Goal: Task Accomplishment & Management: Manage account settings

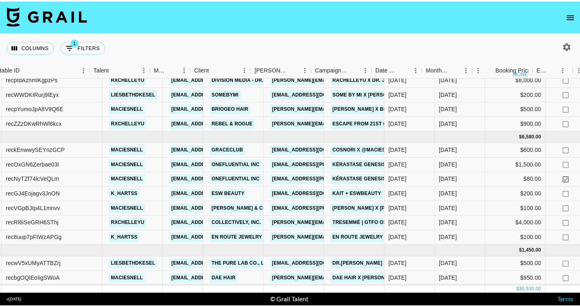
scroll to position [79, 79]
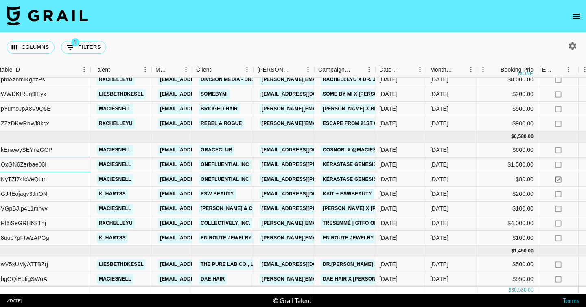
click at [23, 160] on div "recOxGN6Zerbae03l" at bounding box center [20, 164] width 54 height 8
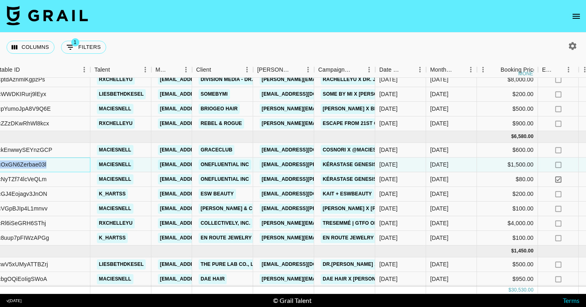
click at [23, 160] on div "recOxGN6Zerbae03l" at bounding box center [20, 164] width 54 height 8
copy div "recOxGN6Zerbae03l"
click at [33, 175] on div "recNyTZf74lcVeQLm" at bounding box center [20, 179] width 54 height 8
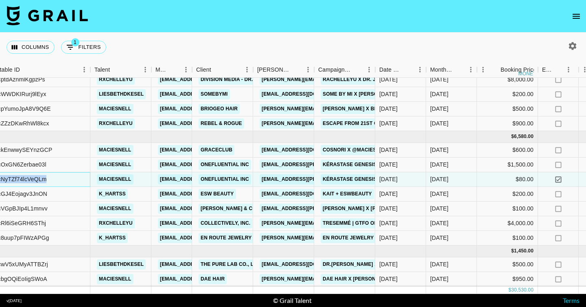
click at [33, 175] on div "recNyTZf74lcVeQLm" at bounding box center [20, 179] width 54 height 8
copy div "recNyTZf74lcVeQLm"
click at [35, 160] on div "recOxGN6Zerbae03l" at bounding box center [20, 164] width 54 height 8
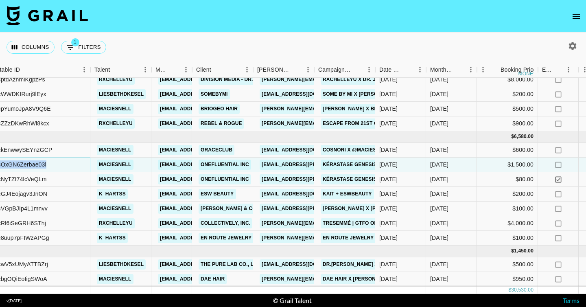
click at [35, 160] on div "recOxGN6Zerbae03l" at bounding box center [20, 164] width 54 height 8
copy div "recOxGN6Zerbae03l"
click at [577, 18] on icon "open drawer" at bounding box center [576, 16] width 10 height 10
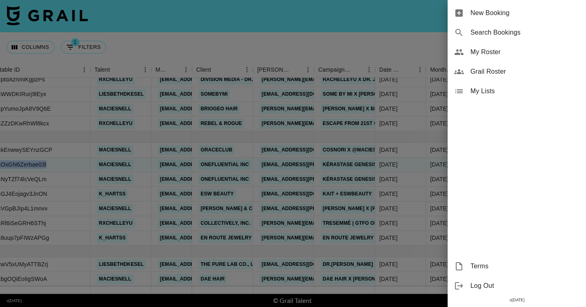
click at [492, 51] on span "My Roster" at bounding box center [524, 52] width 109 height 10
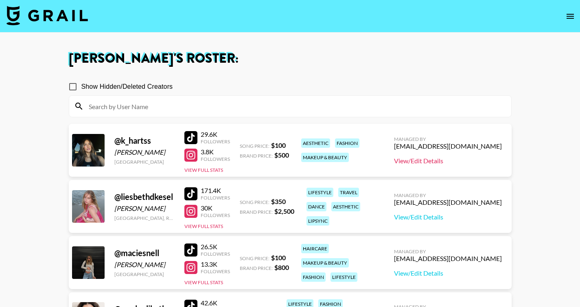
click at [464, 162] on link "View/Edit Details" at bounding box center [448, 161] width 108 height 8
click at [204, 283] on button "View Full Stats" at bounding box center [203, 282] width 39 height 6
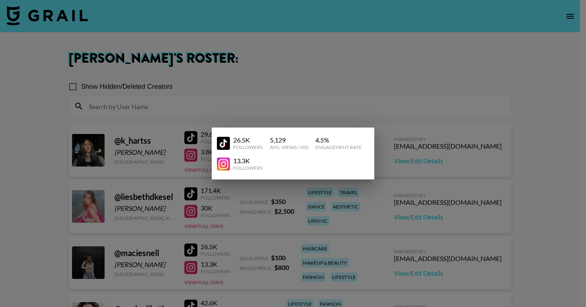
click at [313, 111] on div at bounding box center [293, 153] width 586 height 307
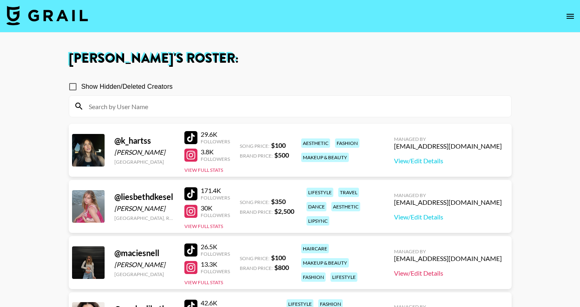
click at [448, 272] on link "View/Edit Details" at bounding box center [448, 273] width 108 height 8
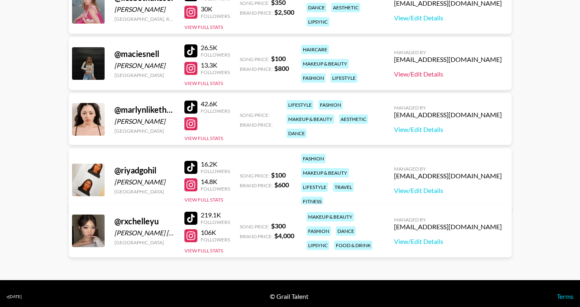
scroll to position [205, 0]
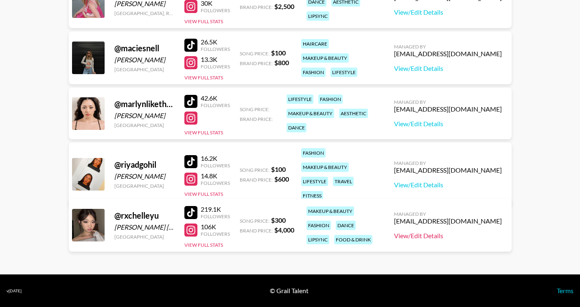
click at [444, 235] on link "View/Edit Details" at bounding box center [448, 236] width 108 height 8
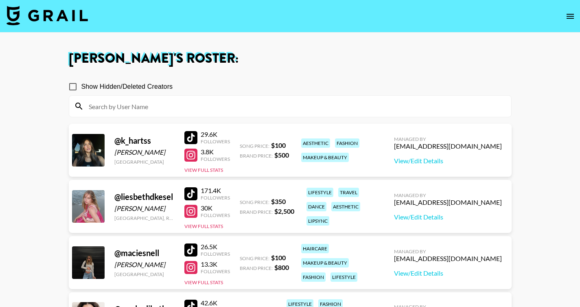
scroll to position [8, 0]
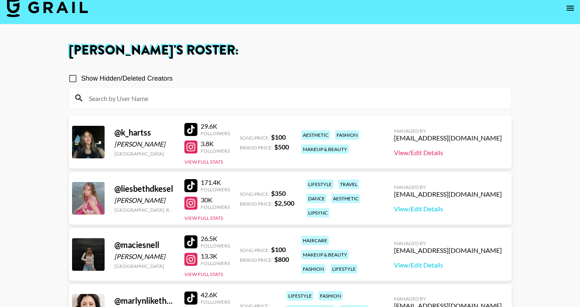
click at [450, 154] on link "View/Edit Details" at bounding box center [448, 153] width 108 height 8
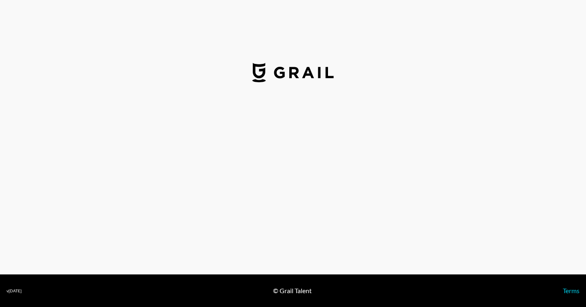
select select "USD"
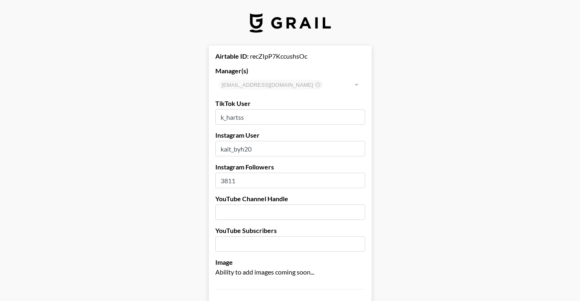
scroll to position [2, 0]
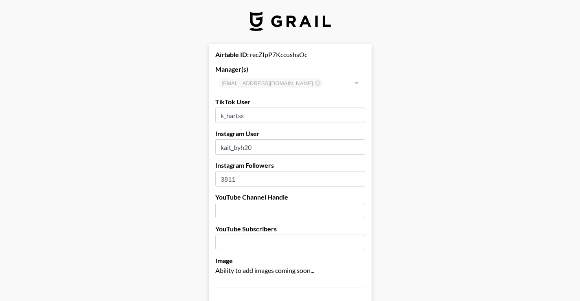
drag, startPoint x: 262, startPoint y: 181, endPoint x: 225, endPoint y: 181, distance: 36.6
click at [225, 181] on input "3811" at bounding box center [290, 178] width 150 height 15
click at [249, 173] on input "39" at bounding box center [290, 178] width 150 height 15
click at [247, 175] on input "39" at bounding box center [290, 178] width 150 height 15
type input "3992"
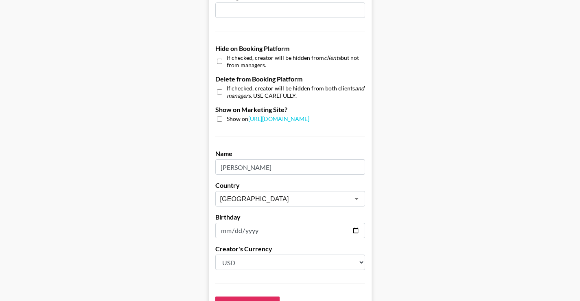
scroll to position [803, 0]
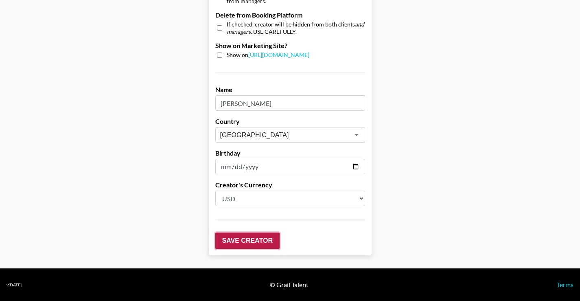
click at [253, 239] on input "Save Creator" at bounding box center [247, 240] width 64 height 16
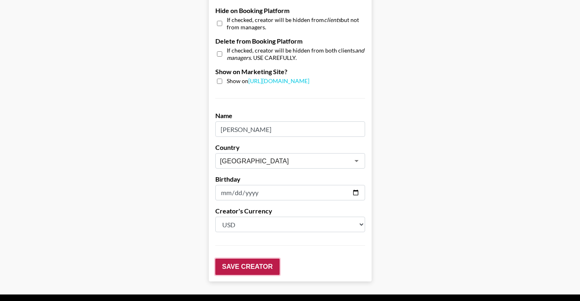
scroll to position [829, 0]
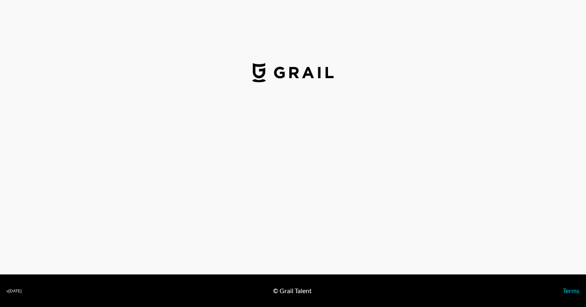
select select "USD"
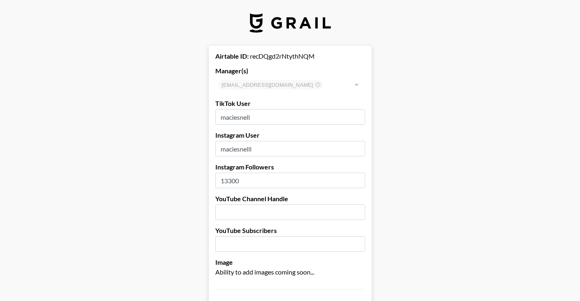
drag, startPoint x: 255, startPoint y: 183, endPoint x: 201, endPoint y: 174, distance: 54.9
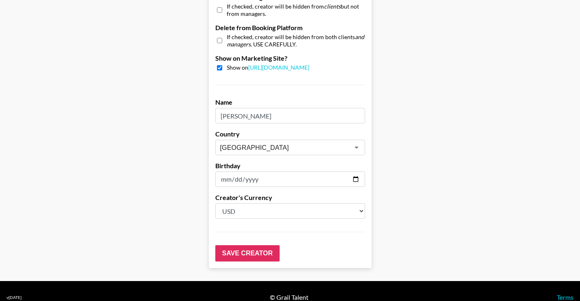
scroll to position [774, 0]
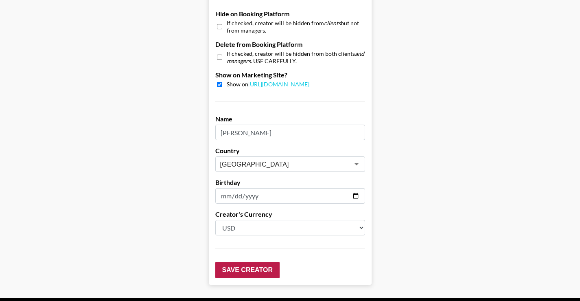
type input "20500"
click at [238, 265] on input "Save Creator" at bounding box center [247, 270] width 64 height 16
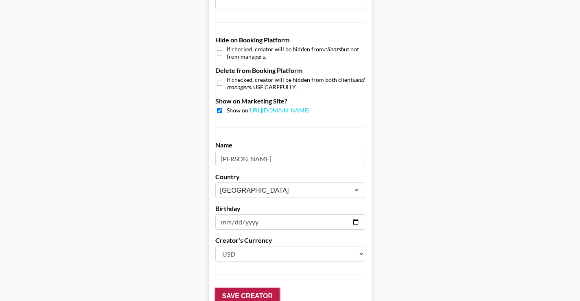
scroll to position [800, 0]
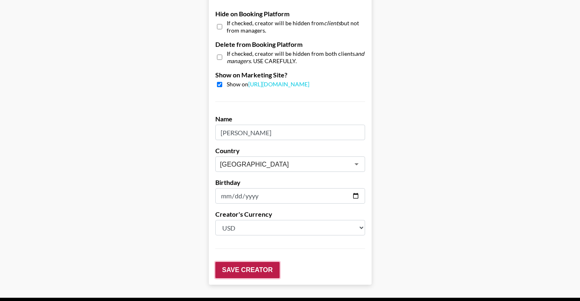
click at [257, 273] on input "Save Creator" at bounding box center [247, 270] width 64 height 16
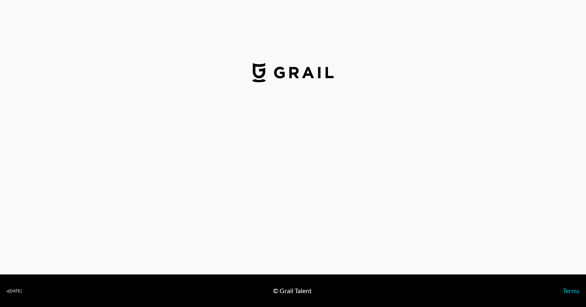
select select "USD"
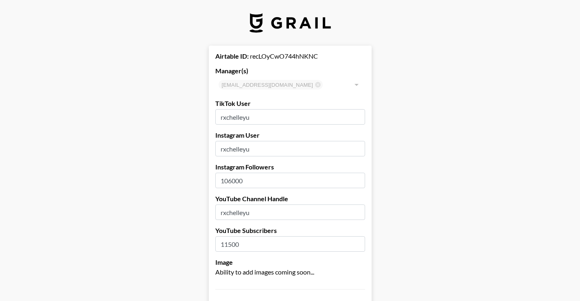
drag, startPoint x: 254, startPoint y: 185, endPoint x: 231, endPoint y: 182, distance: 22.9
click at [231, 182] on input "106000" at bounding box center [290, 180] width 150 height 15
type input "107000"
drag, startPoint x: 251, startPoint y: 246, endPoint x: 215, endPoint y: 245, distance: 36.2
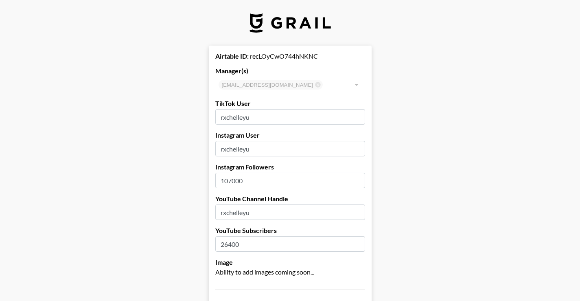
type input "26400"
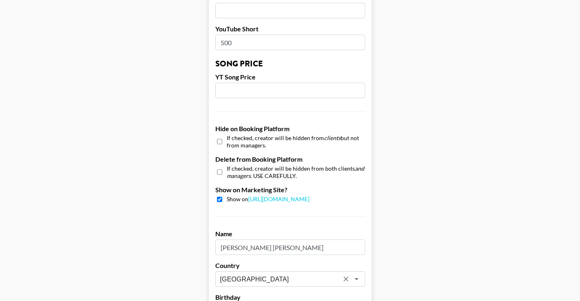
scroll to position [803, 0]
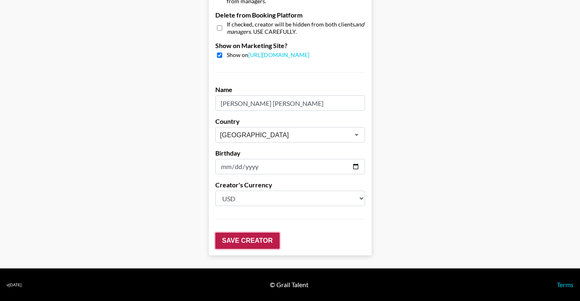
click at [244, 242] on input "Save Creator" at bounding box center [247, 240] width 64 height 16
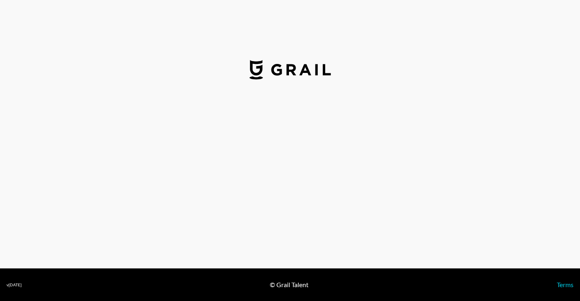
select select "USD"
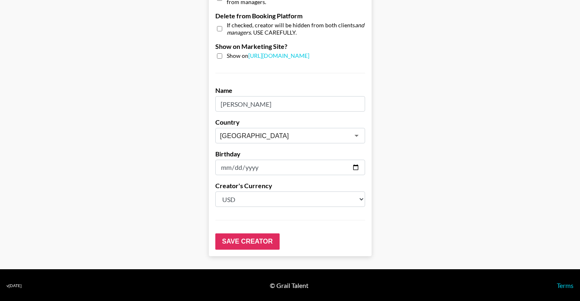
scroll to position [803, 0]
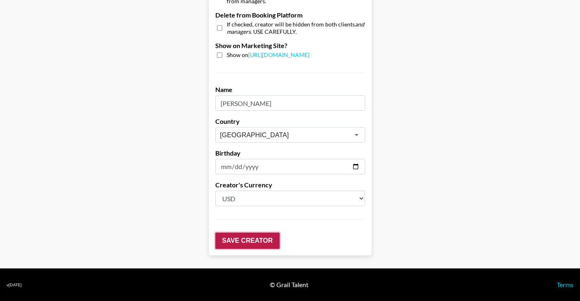
click at [258, 234] on input "Save Creator" at bounding box center [247, 240] width 64 height 16
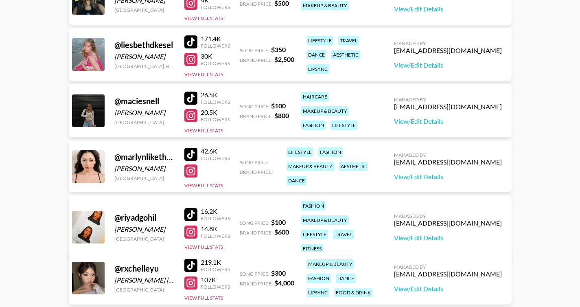
scroll to position [205, 0]
